Goal: Task Accomplishment & Management: Manage account settings

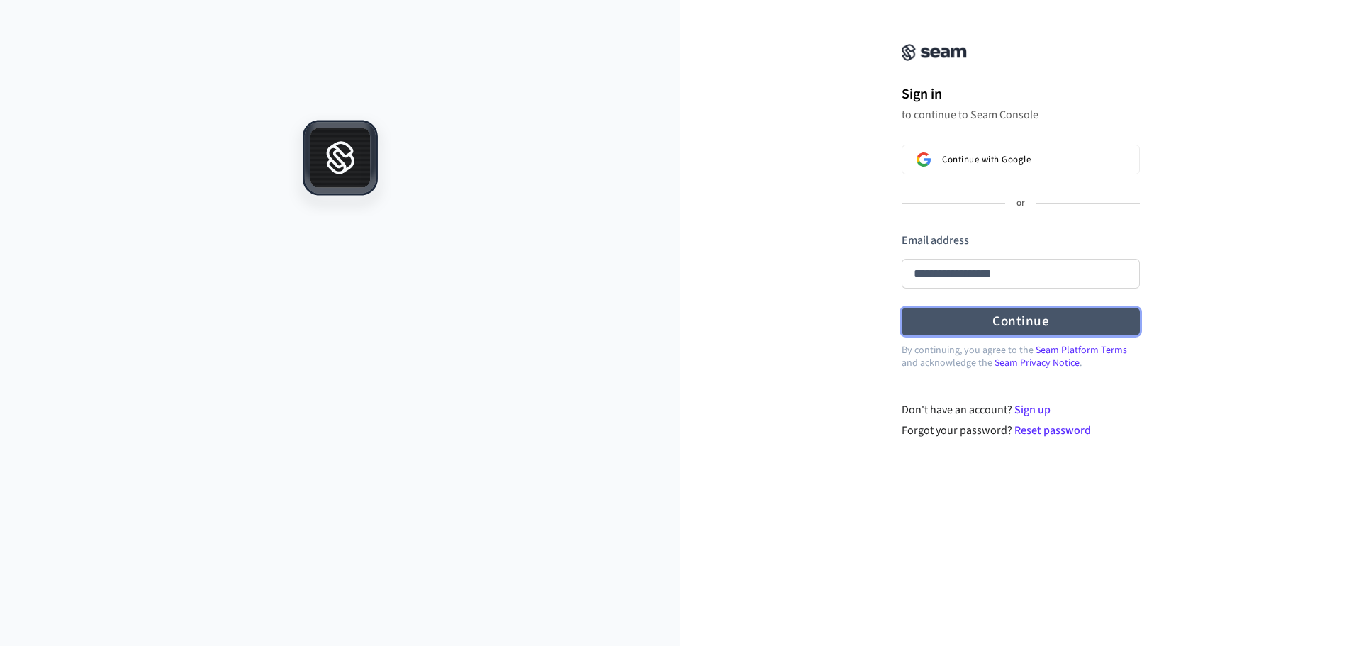
click at [1058, 324] on button "Continue" at bounding box center [1021, 322] width 238 height 28
type input "**********"
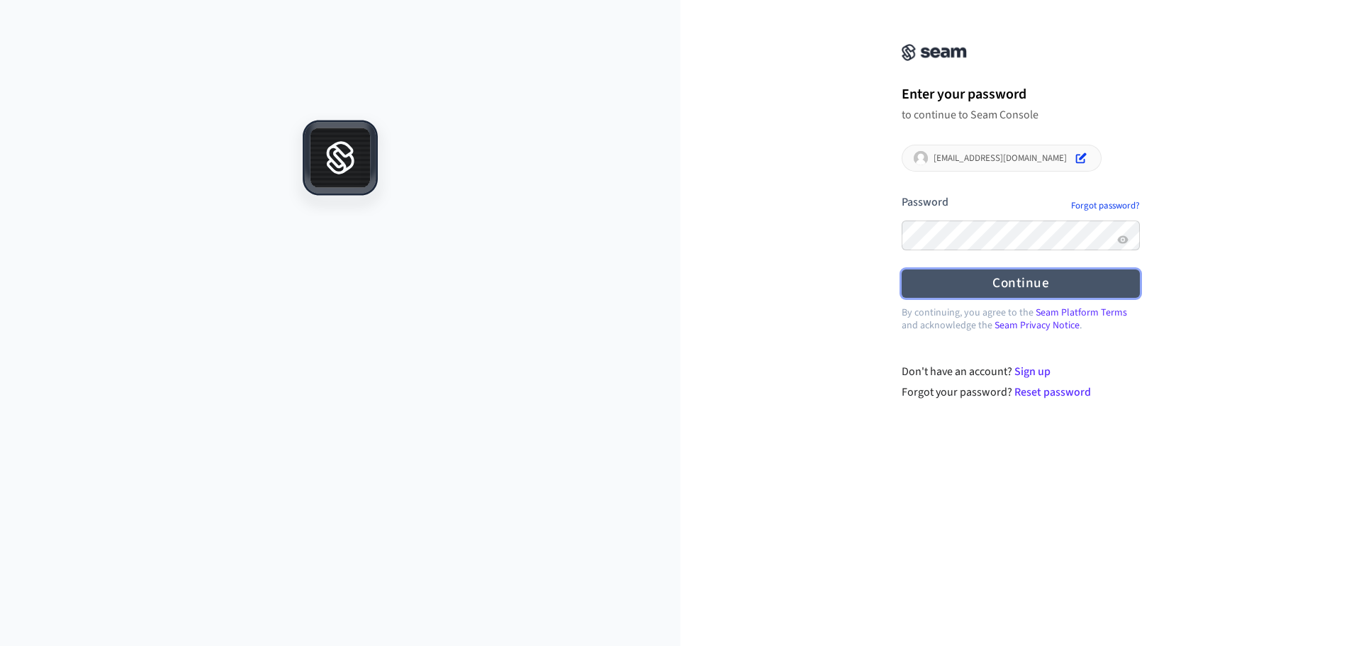
click at [987, 283] on button "Continue" at bounding box center [1021, 283] width 238 height 28
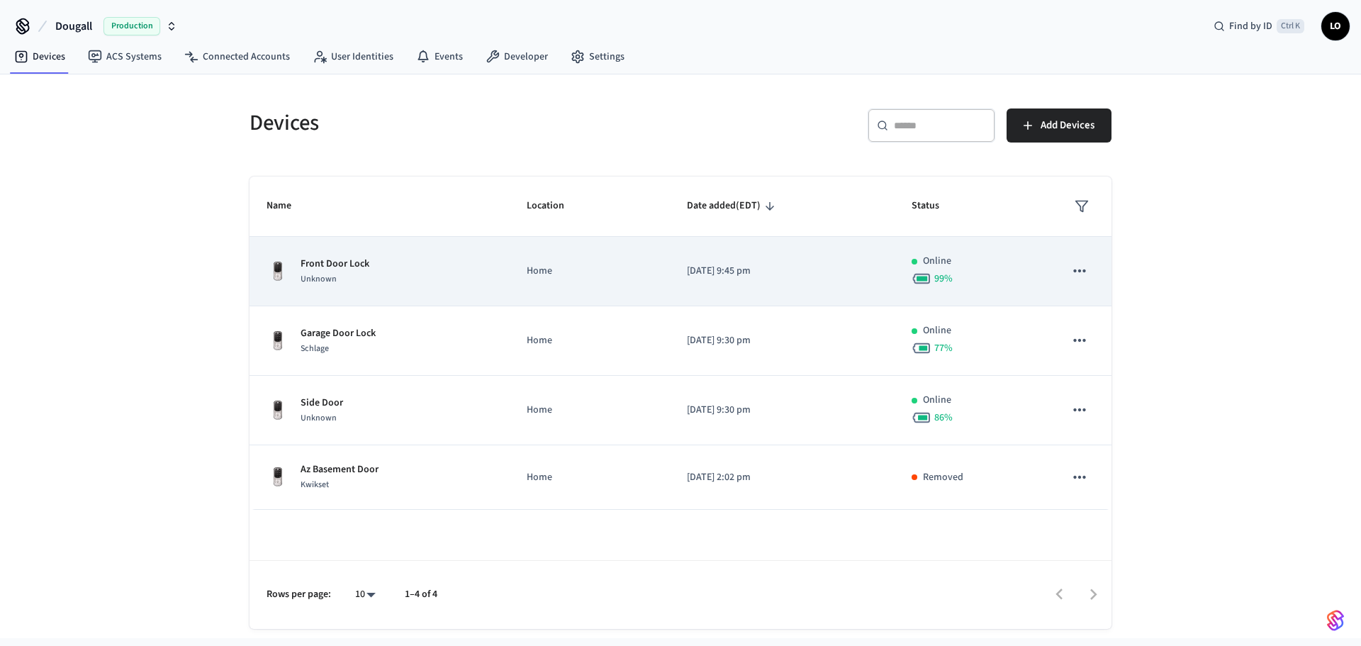
click at [457, 273] on div "Front Door Lock Unknown" at bounding box center [380, 272] width 226 height 30
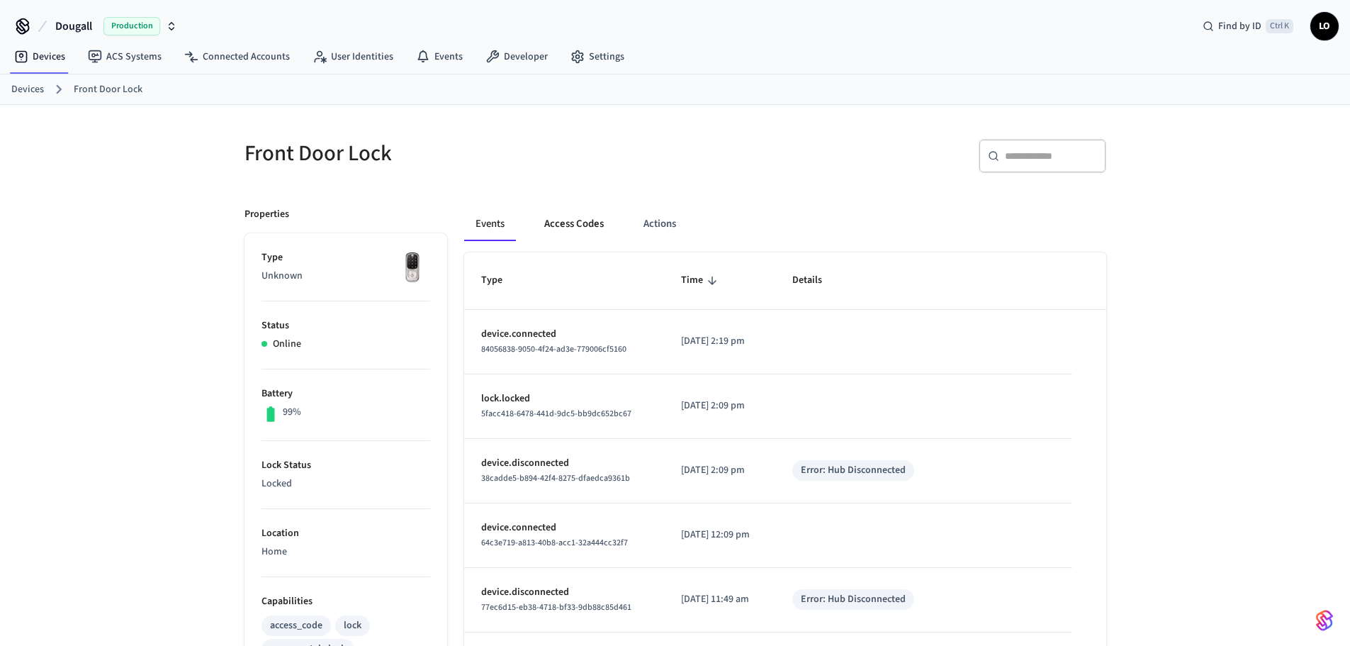
click at [583, 232] on button "Access Codes" at bounding box center [574, 224] width 82 height 34
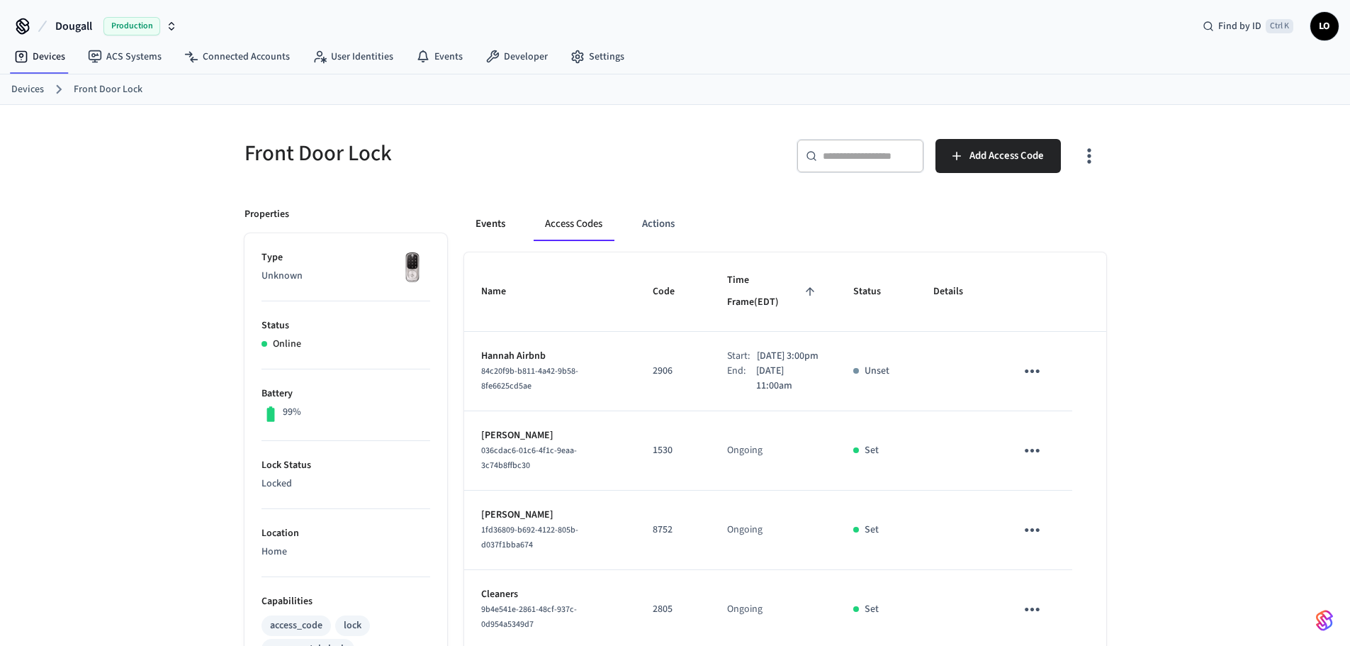
click at [508, 223] on button "Events" at bounding box center [490, 224] width 52 height 34
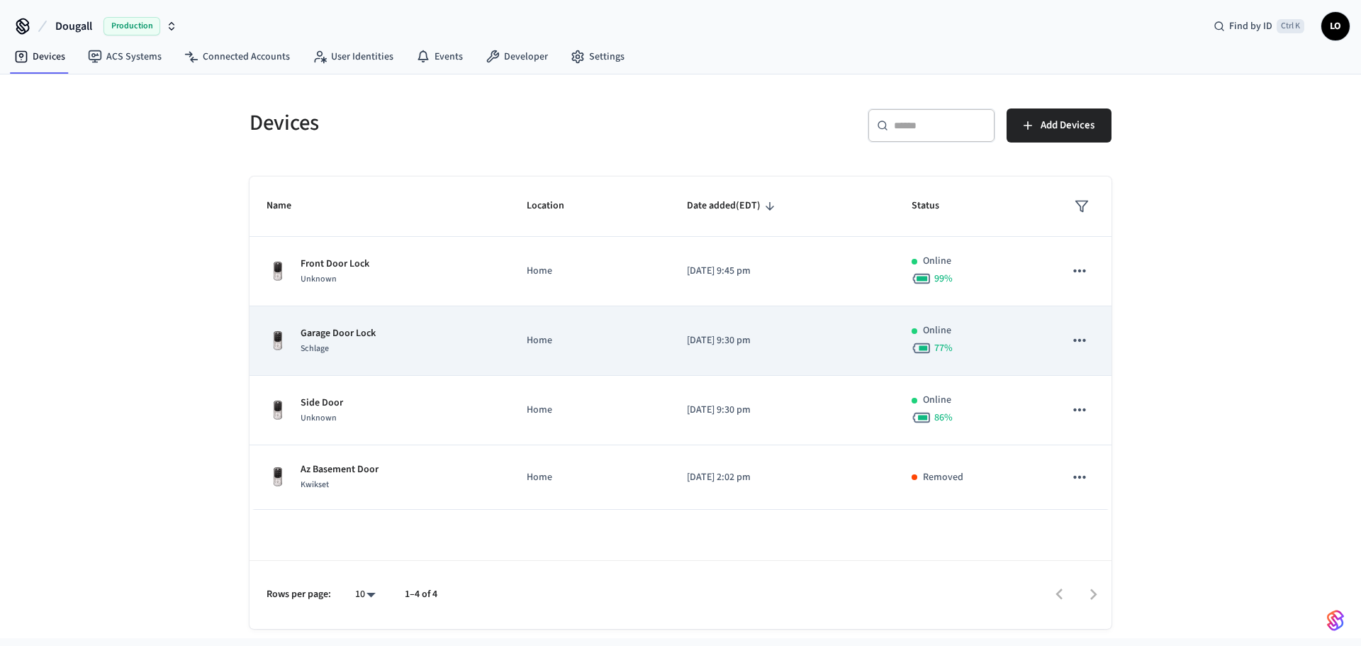
click at [473, 343] on div "Garage Door Lock Schlage" at bounding box center [380, 341] width 226 height 30
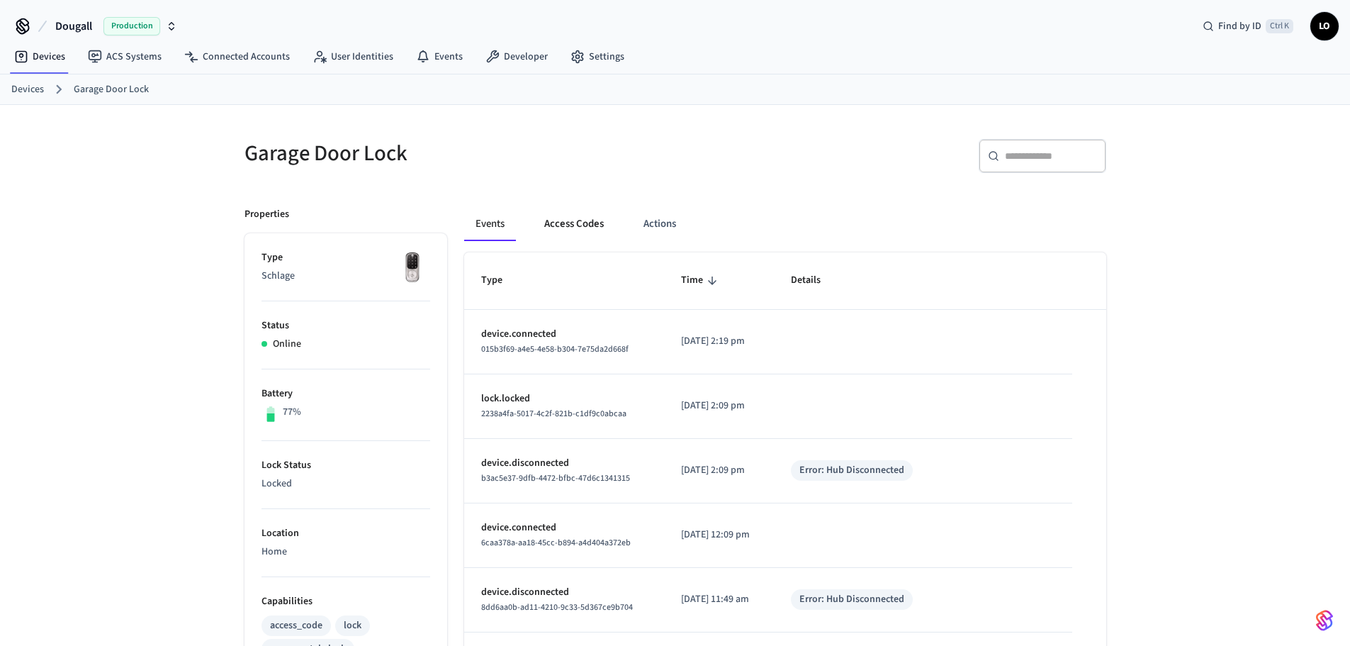
click at [593, 216] on button "Access Codes" at bounding box center [574, 224] width 82 height 34
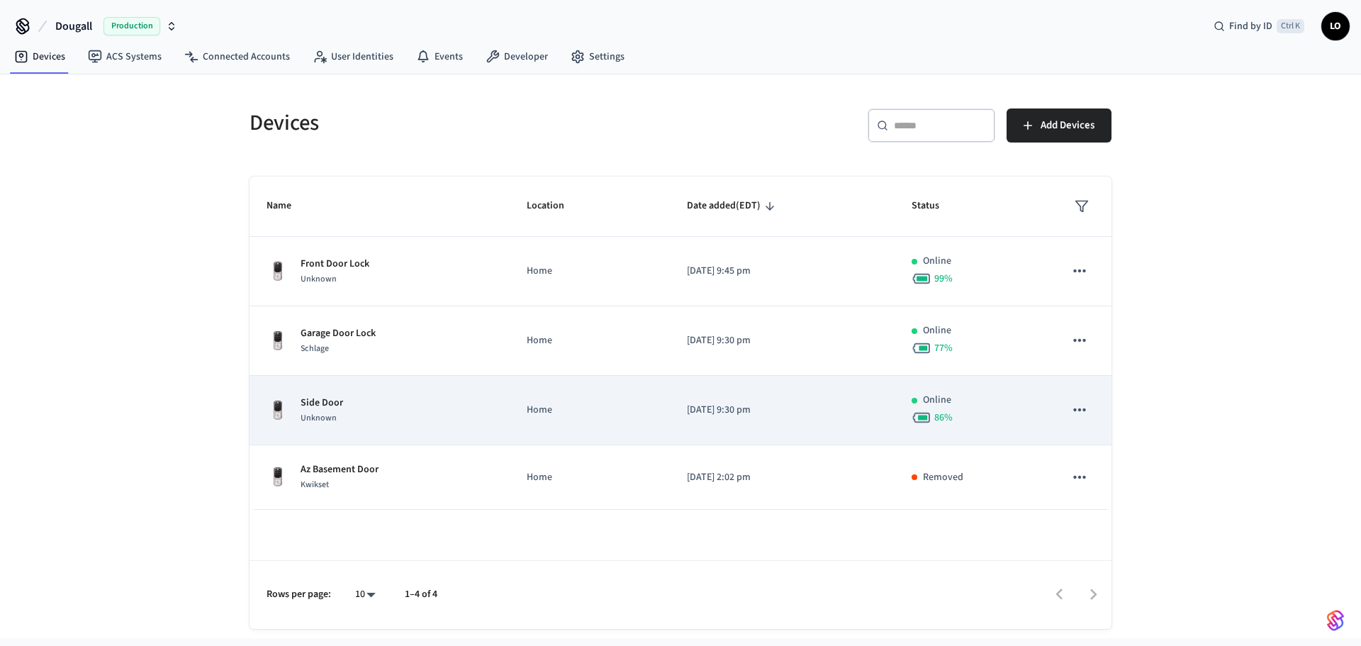
click at [545, 408] on p "Home" at bounding box center [590, 410] width 126 height 15
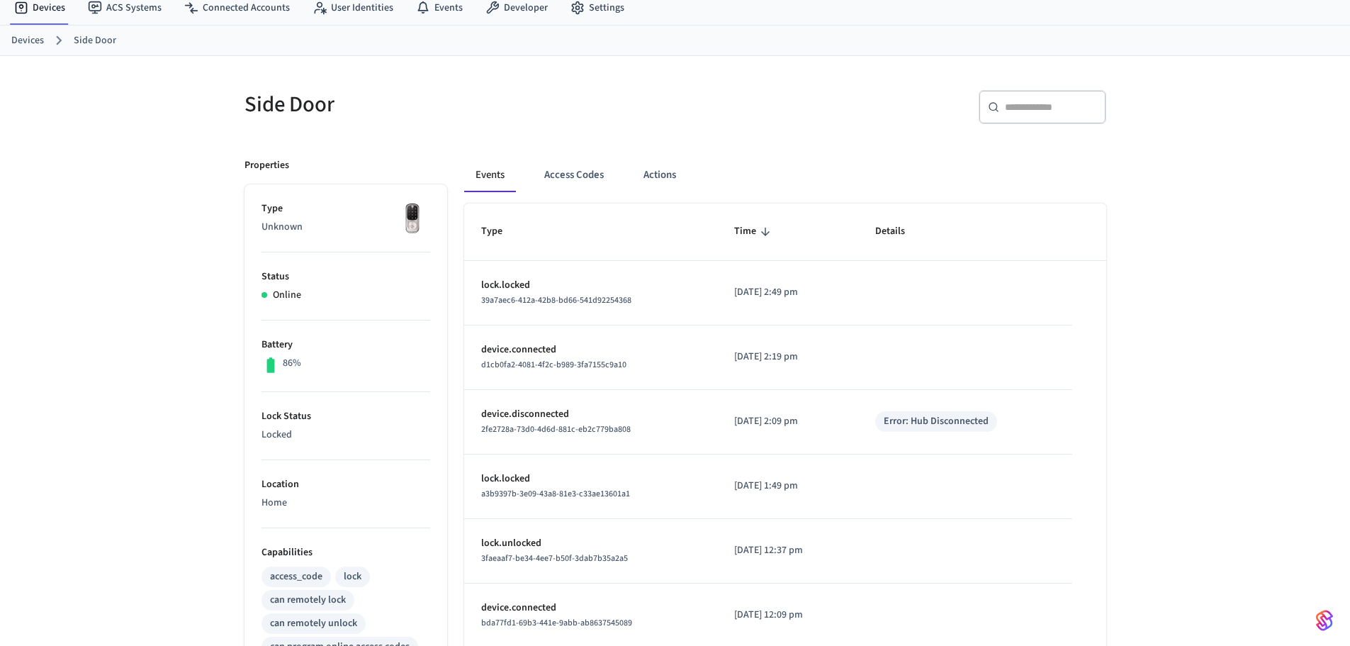
scroll to position [71, 0]
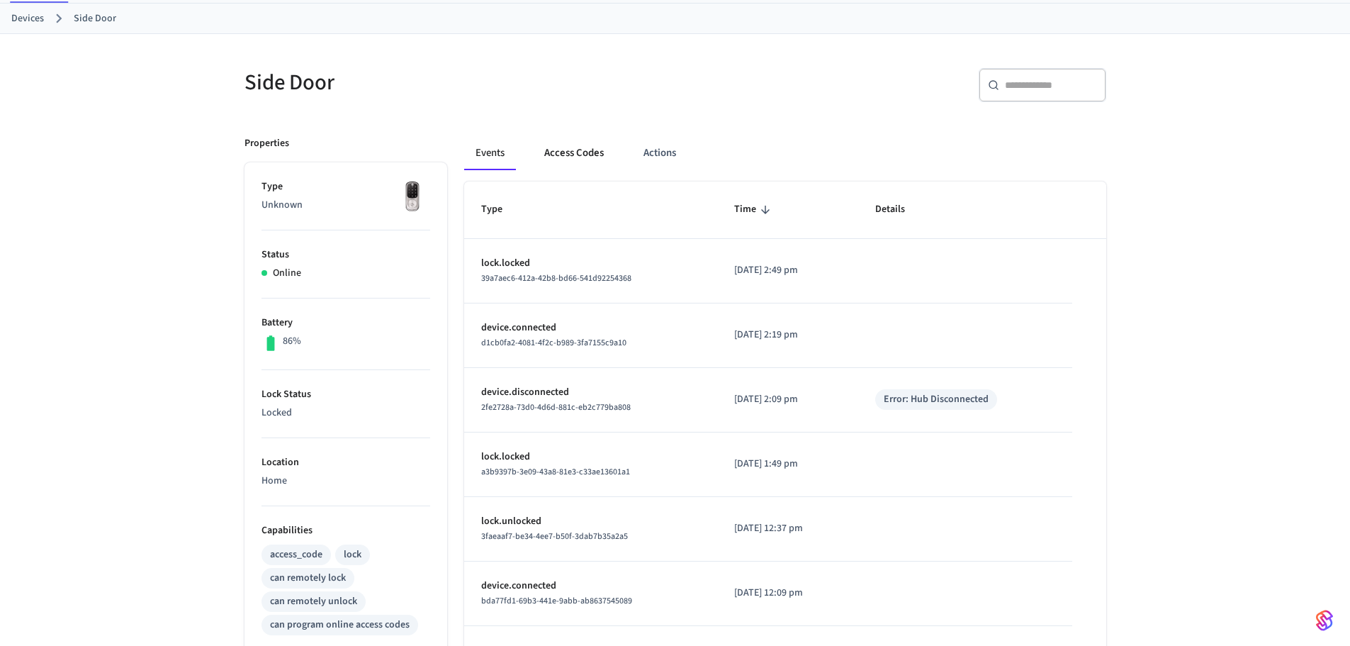
click at [568, 150] on button "Access Codes" at bounding box center [574, 153] width 82 height 34
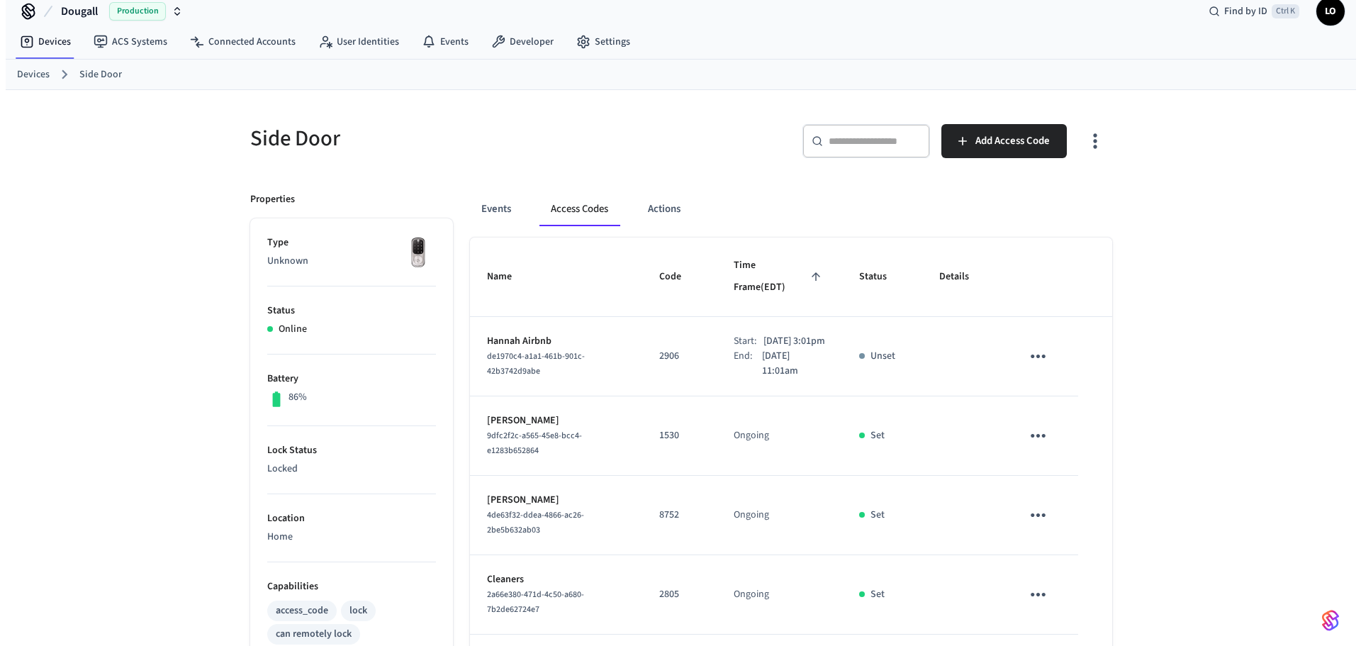
scroll to position [0, 0]
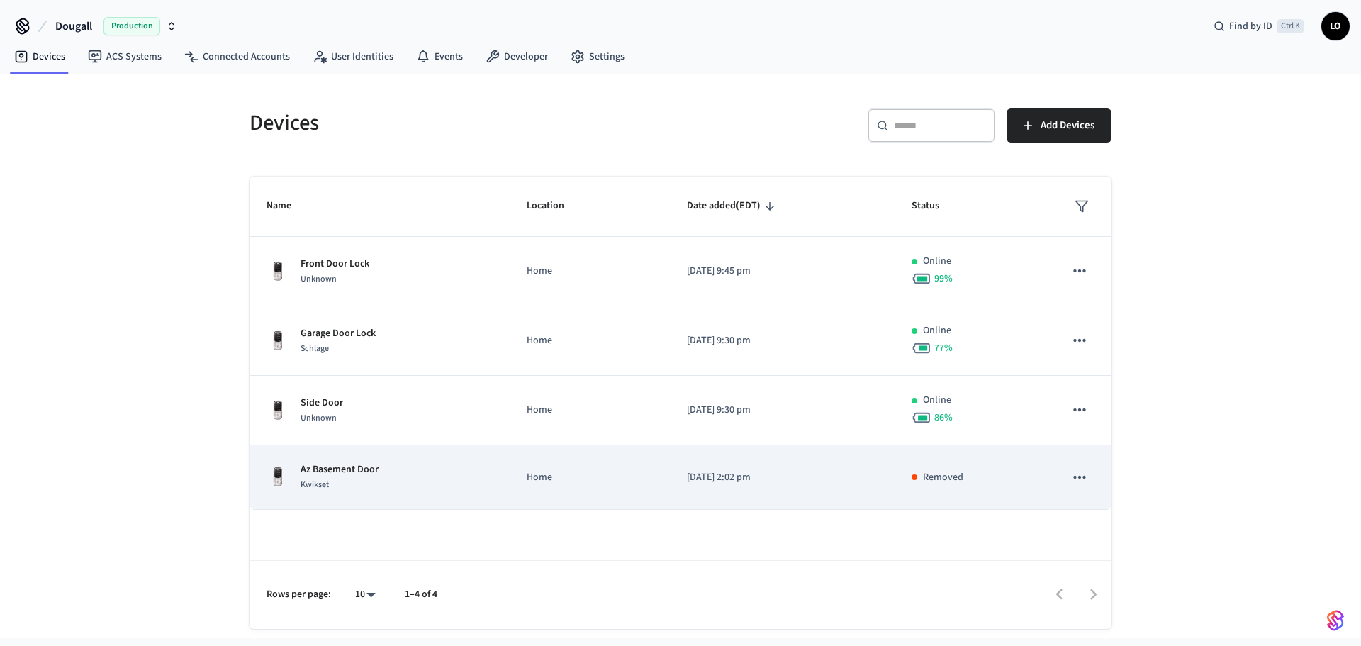
click at [364, 467] on p "Az Basement Door" at bounding box center [340, 469] width 78 height 15
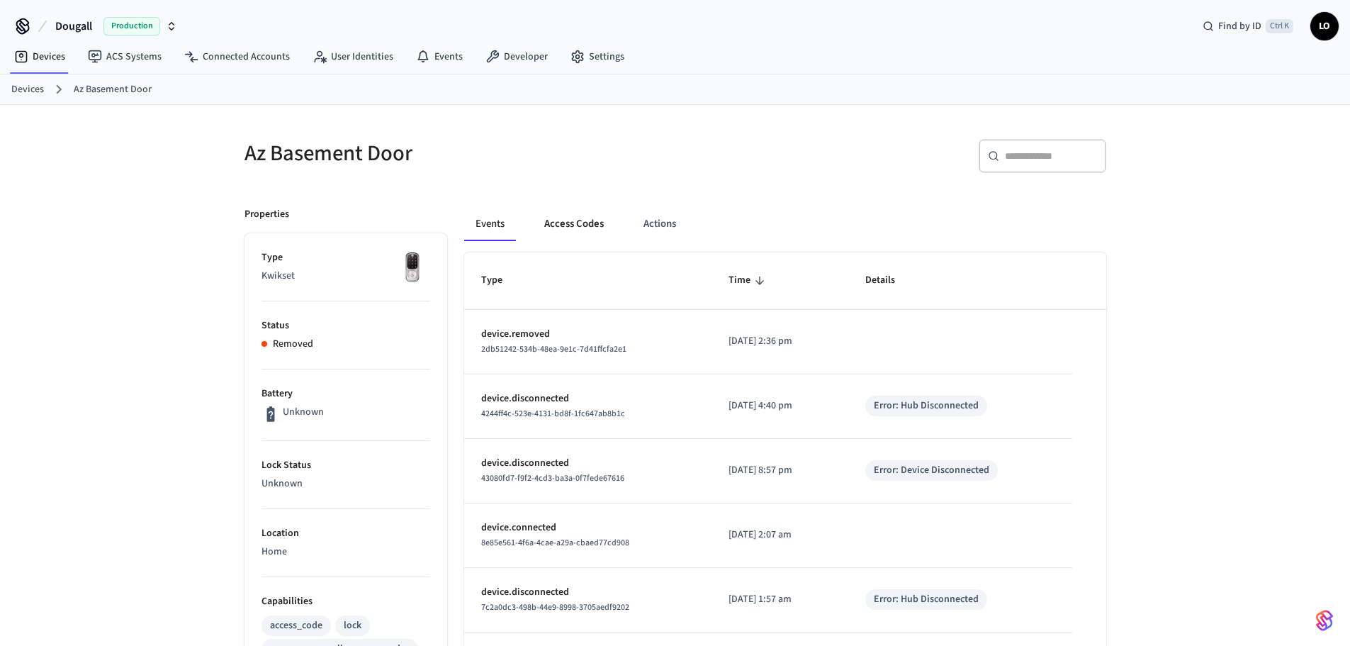
click at [554, 225] on button "Access Codes" at bounding box center [574, 224] width 82 height 34
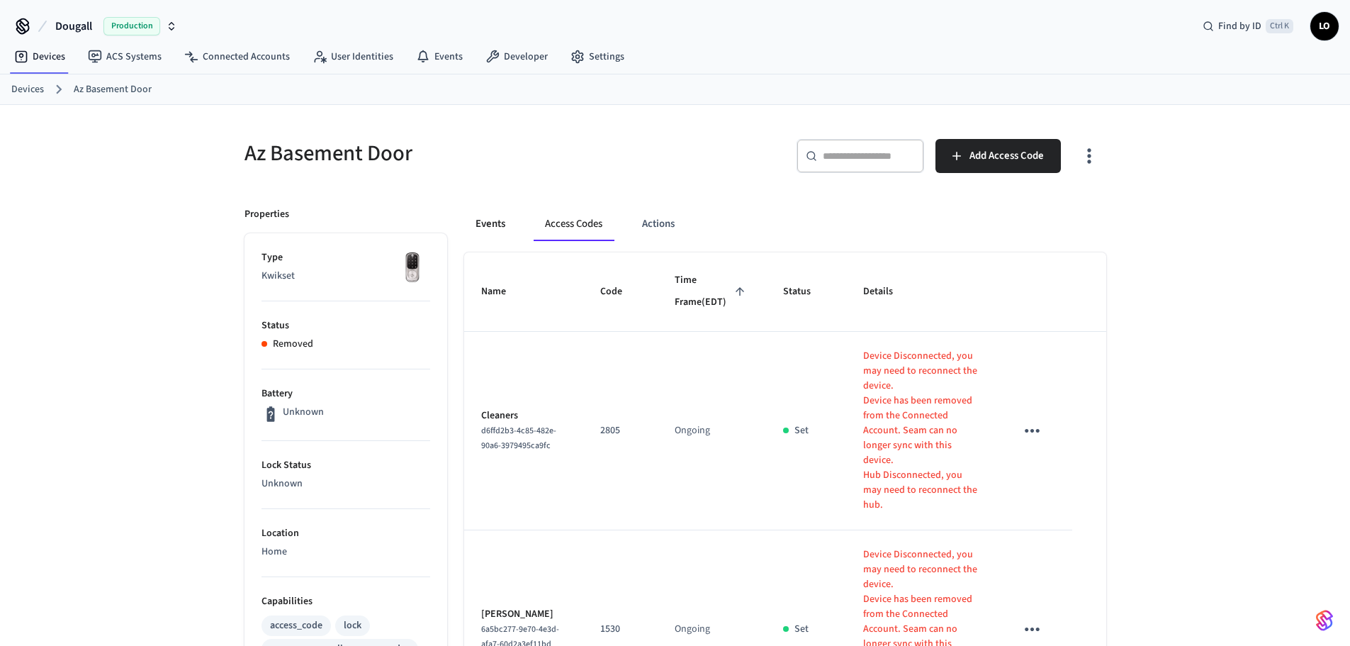
click at [491, 220] on button "Events" at bounding box center [490, 224] width 52 height 34
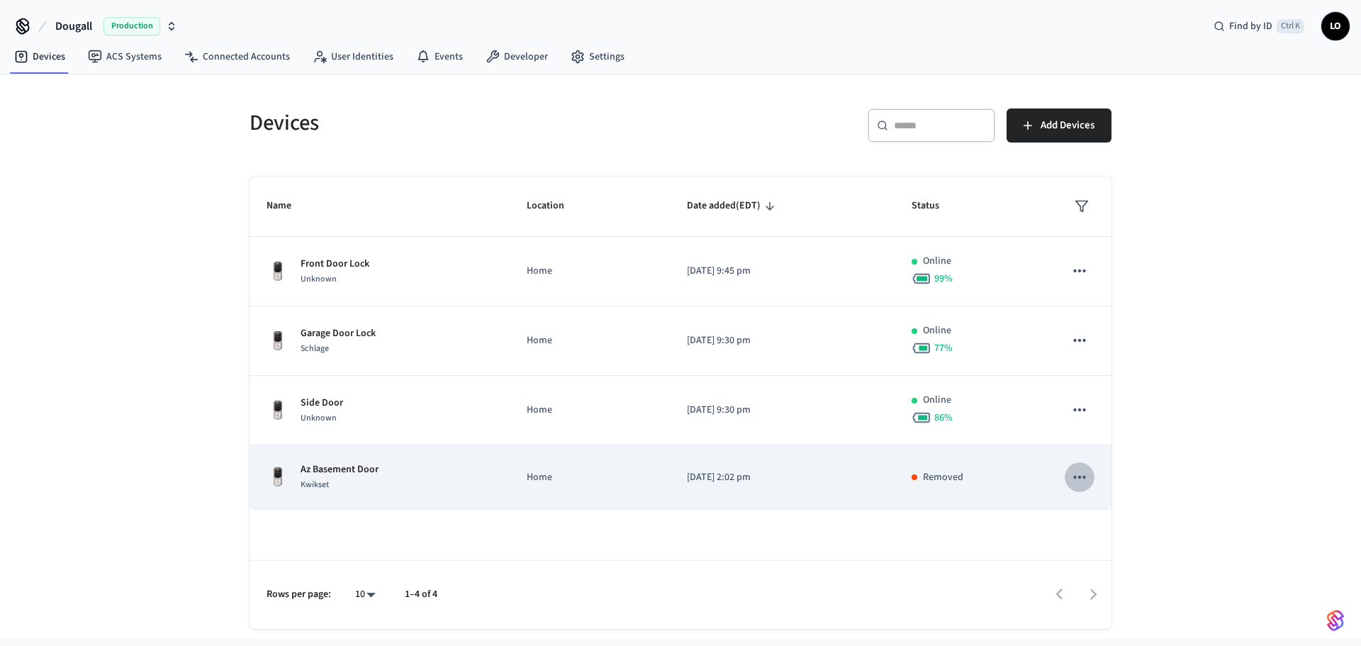
click at [1082, 478] on icon "sticky table" at bounding box center [1079, 477] width 18 height 18
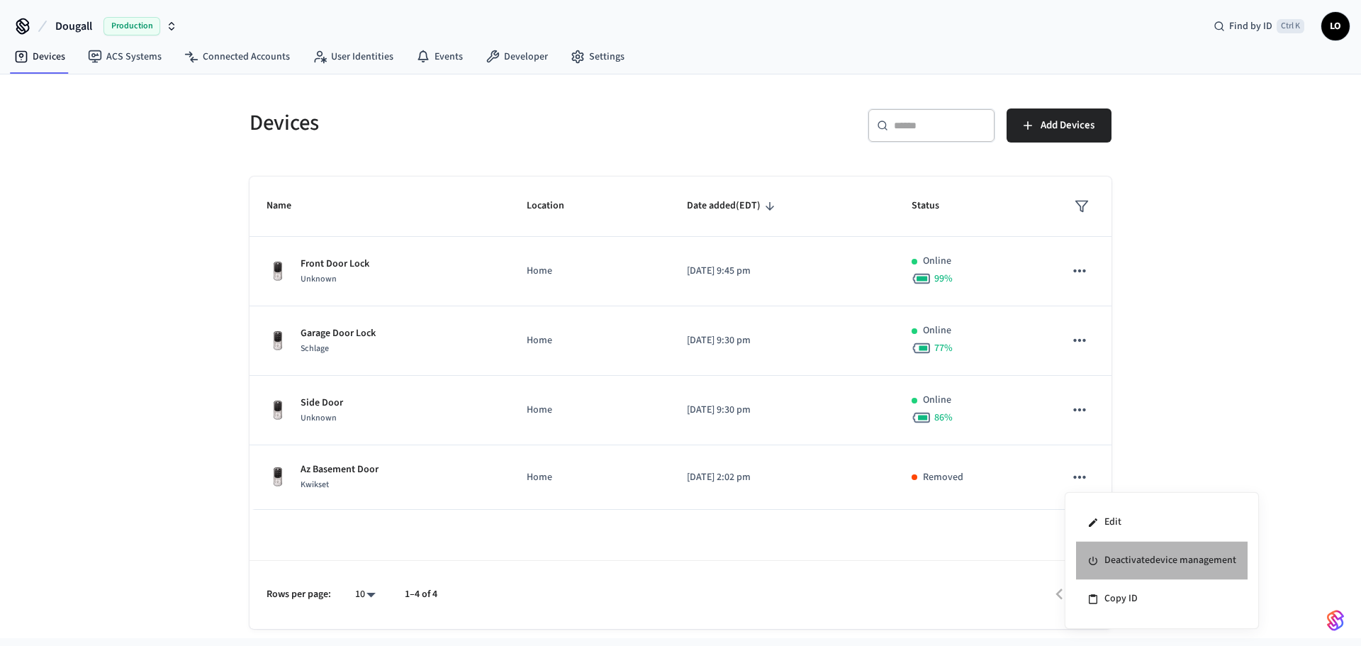
click at [1133, 561] on li "Deactivate device management" at bounding box center [1162, 561] width 172 height 38
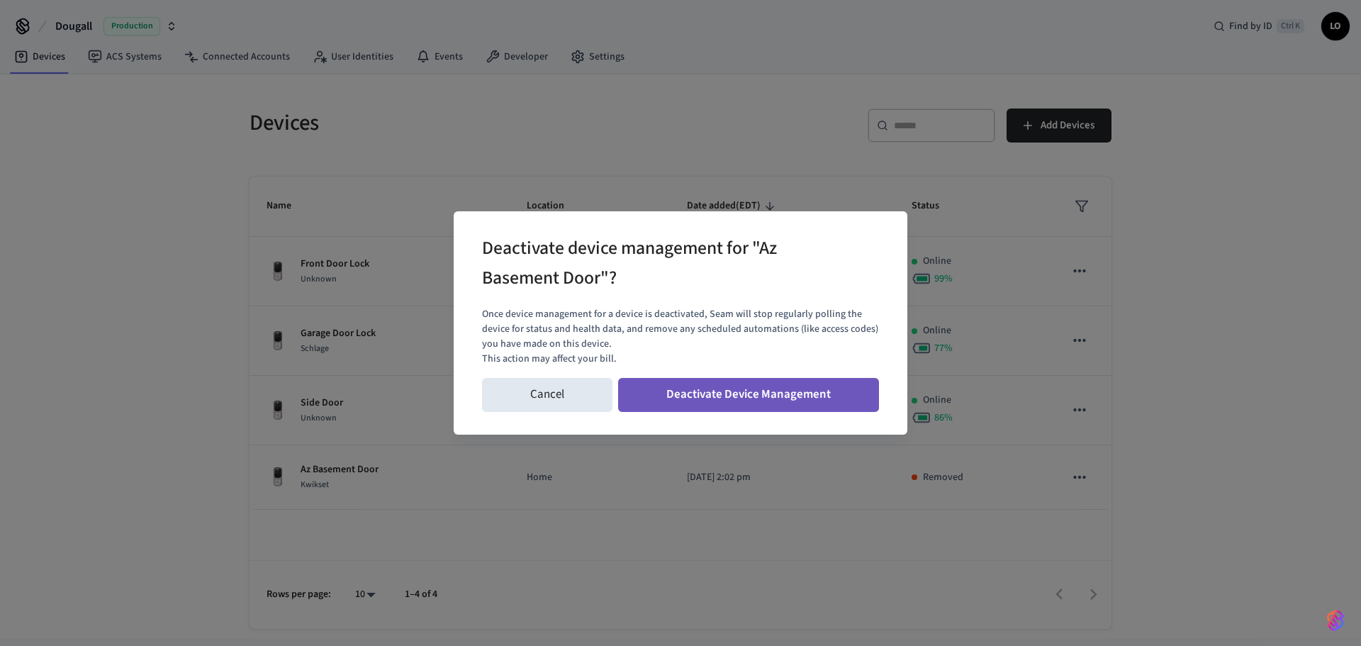
click at [737, 393] on button "Deactivate Device Management" at bounding box center [748, 395] width 261 height 34
